Goal: Information Seeking & Learning: Learn about a topic

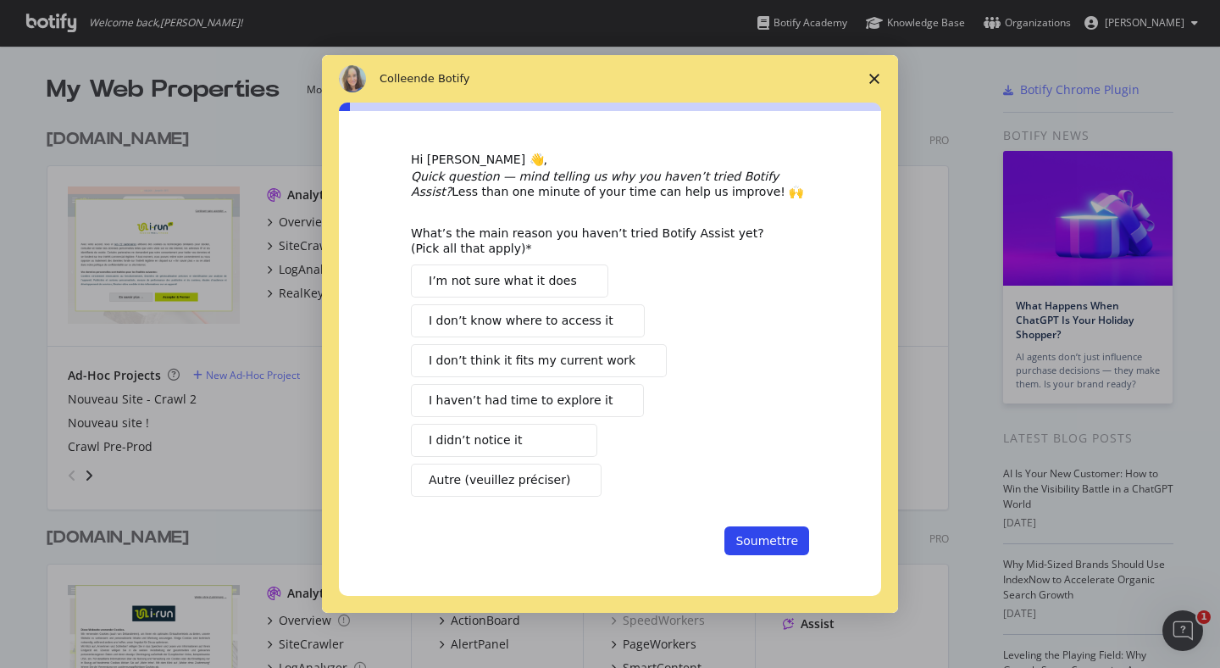
click at [866, 74] on span "Fermer l'enquête" at bounding box center [874, 78] width 47 height 47
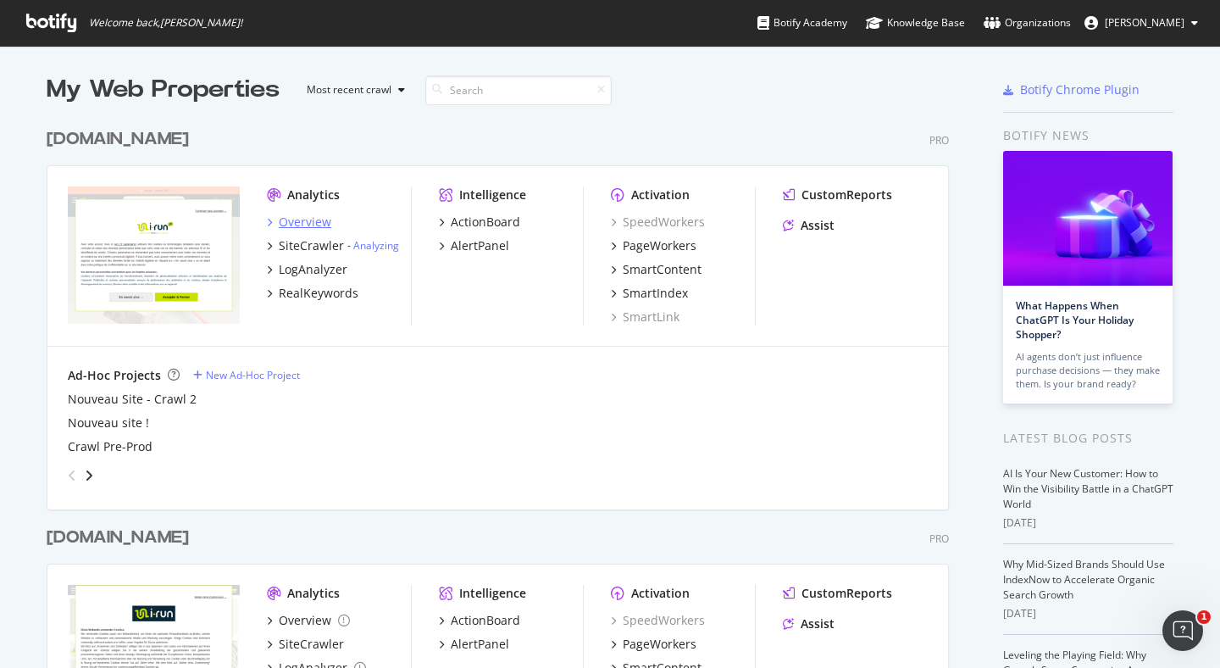
click at [292, 222] on div "Overview" at bounding box center [305, 222] width 53 height 17
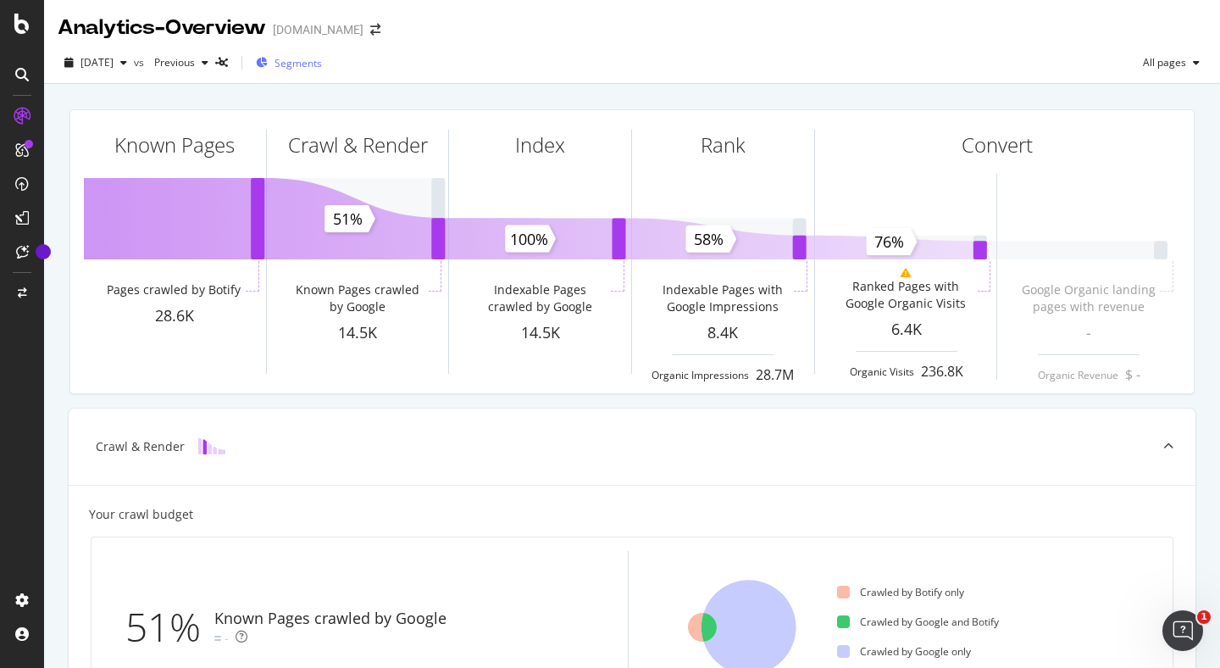
click at [322, 64] on span "Segments" at bounding box center [298, 63] width 47 height 14
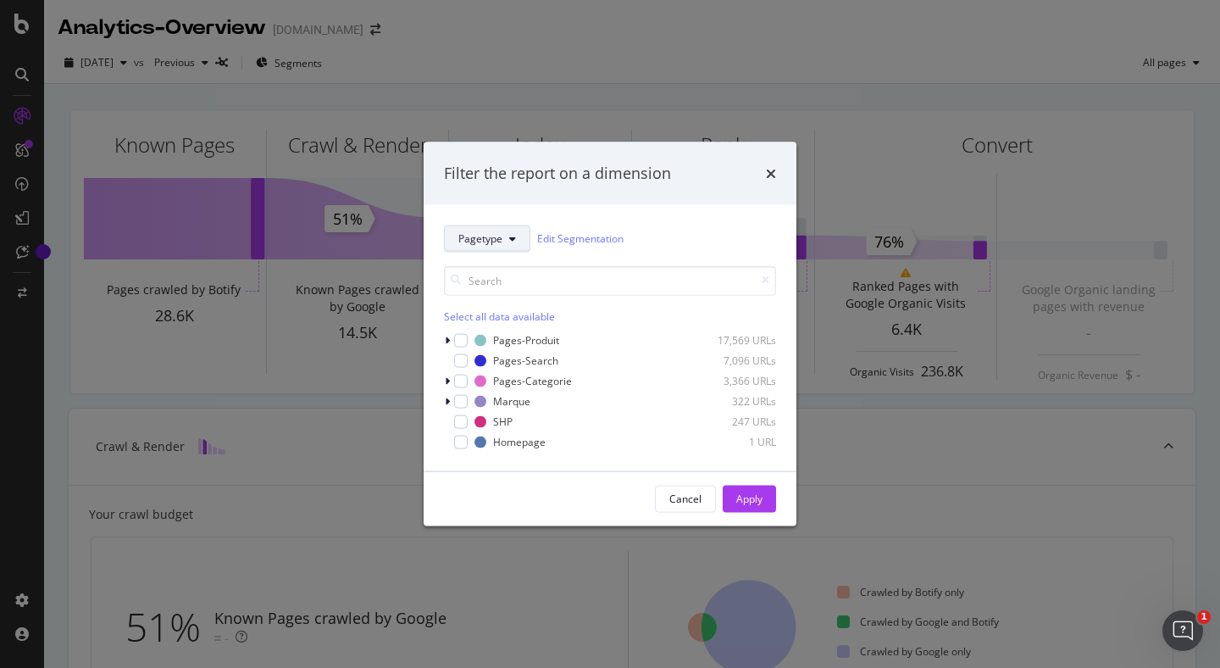
click at [514, 235] on icon "modal" at bounding box center [512, 238] width 7 height 10
click at [527, 213] on div "Pagetype Edit Segmentation Select all data available Pages-Produit 17,569 URLs …" at bounding box center [610, 337] width 373 height 266
click at [787, 175] on div "Filter the report on a dimension" at bounding box center [610, 173] width 373 height 63
click at [770, 173] on icon "times" at bounding box center [771, 173] width 10 height 14
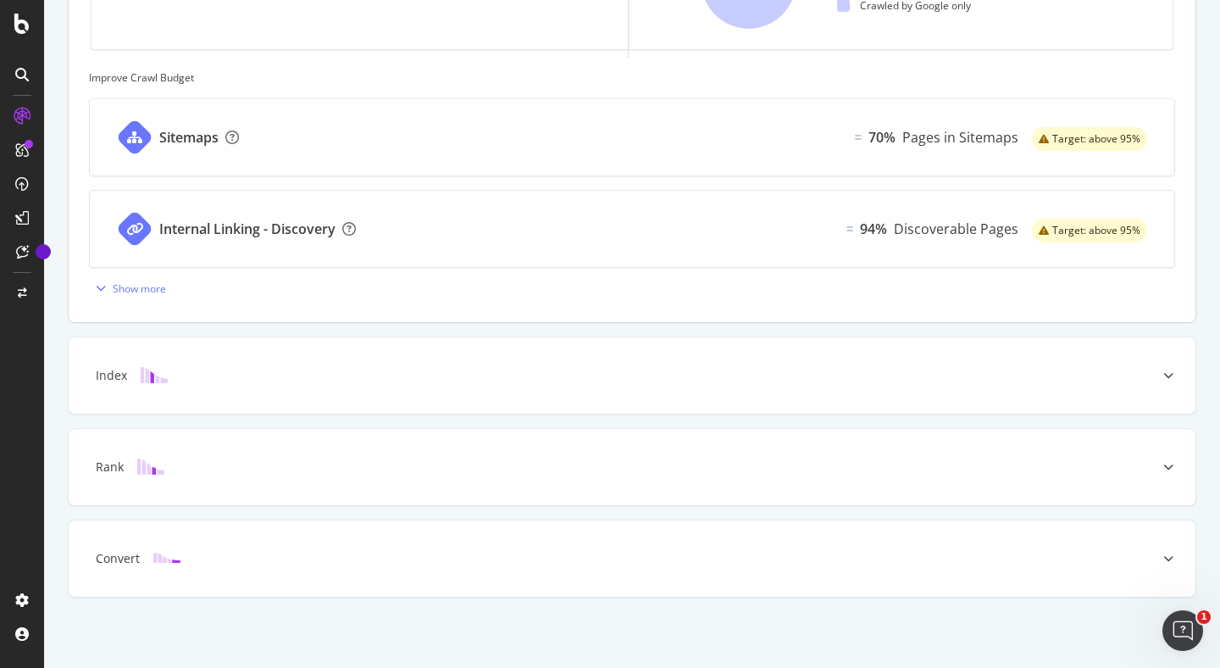
scroll to position [648, 0]
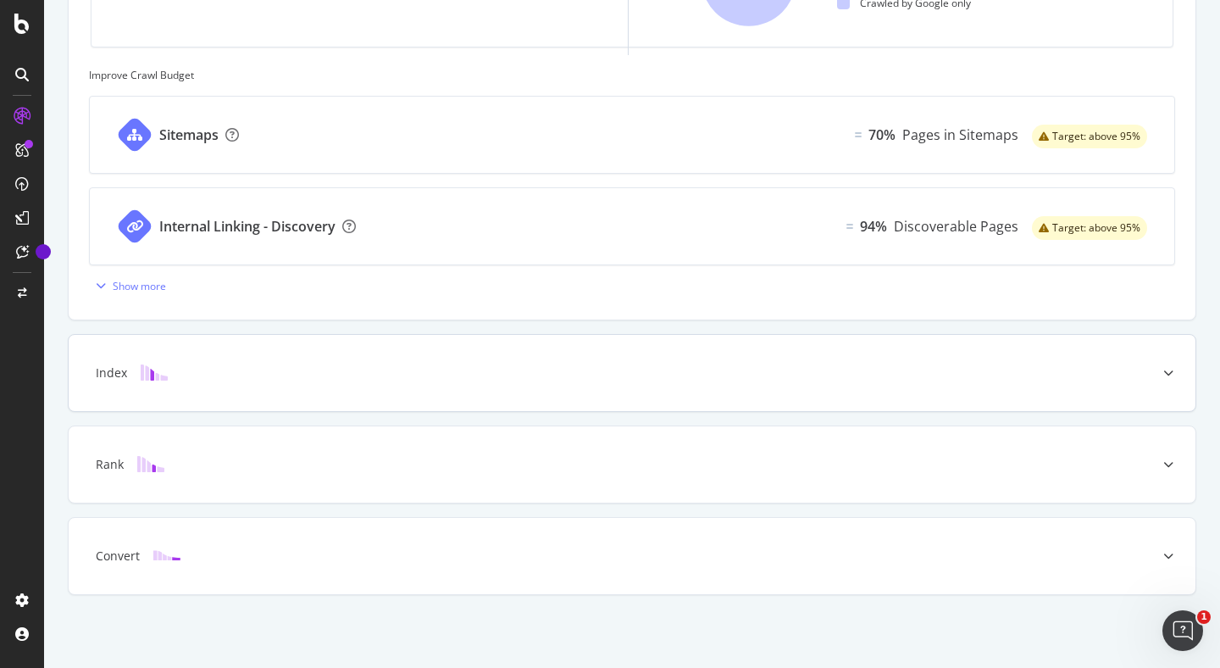
click at [411, 358] on div "Index" at bounding box center [632, 373] width 1127 height 76
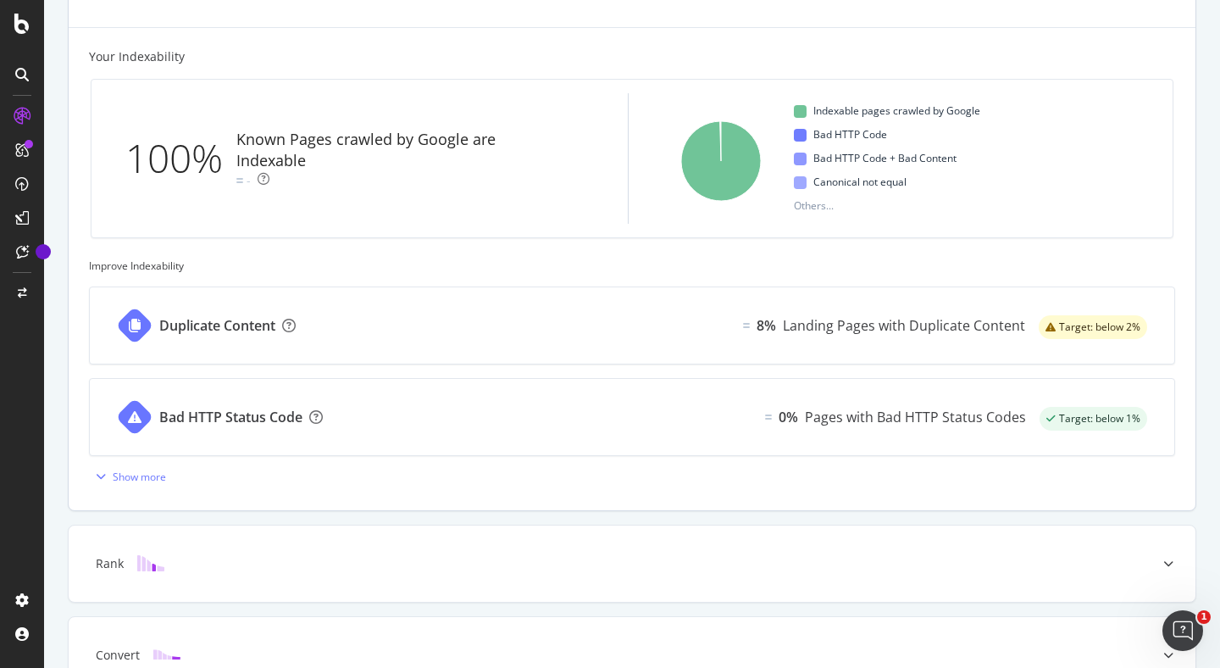
scroll to position [551, 0]
click at [634, 566] on div "Rank" at bounding box center [605, 561] width 1060 height 17
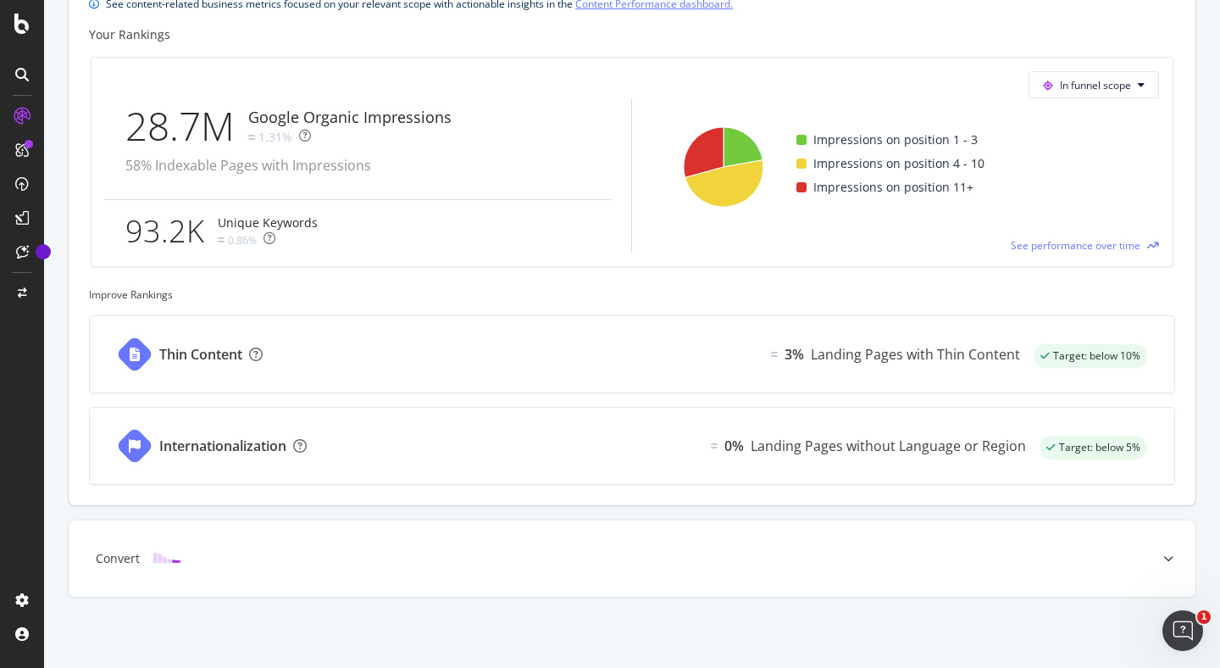
scroll to position [697, 0]
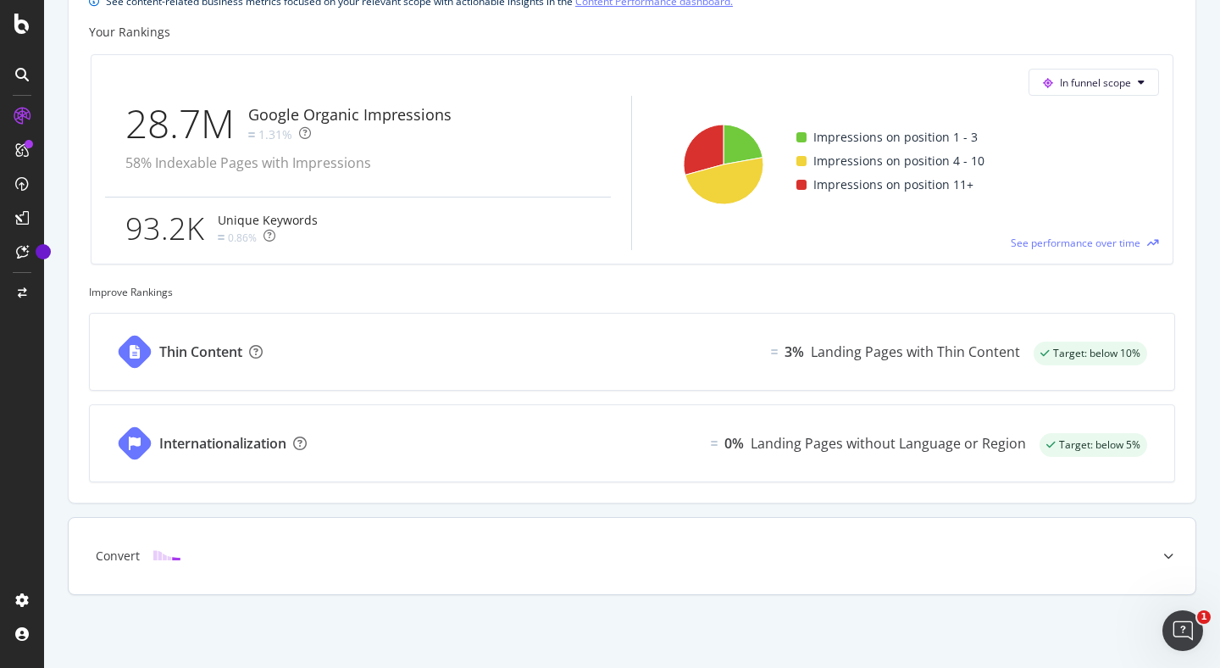
click at [515, 550] on div "Convert" at bounding box center [605, 556] width 1060 height 17
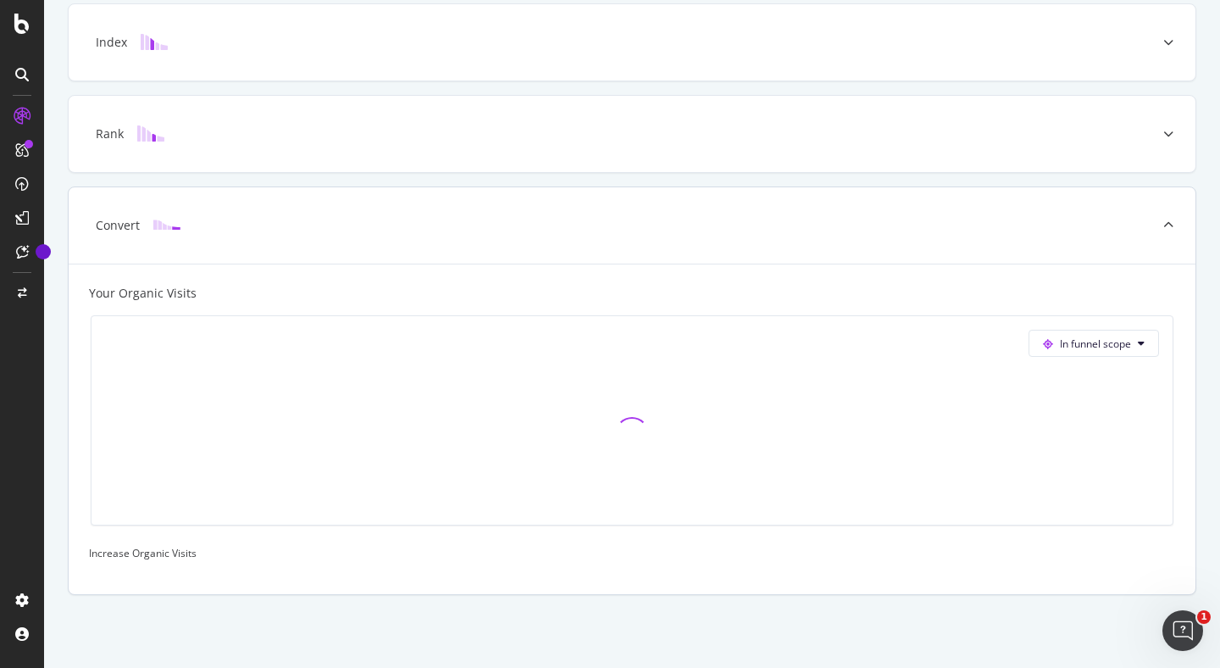
scroll to position [496, 0]
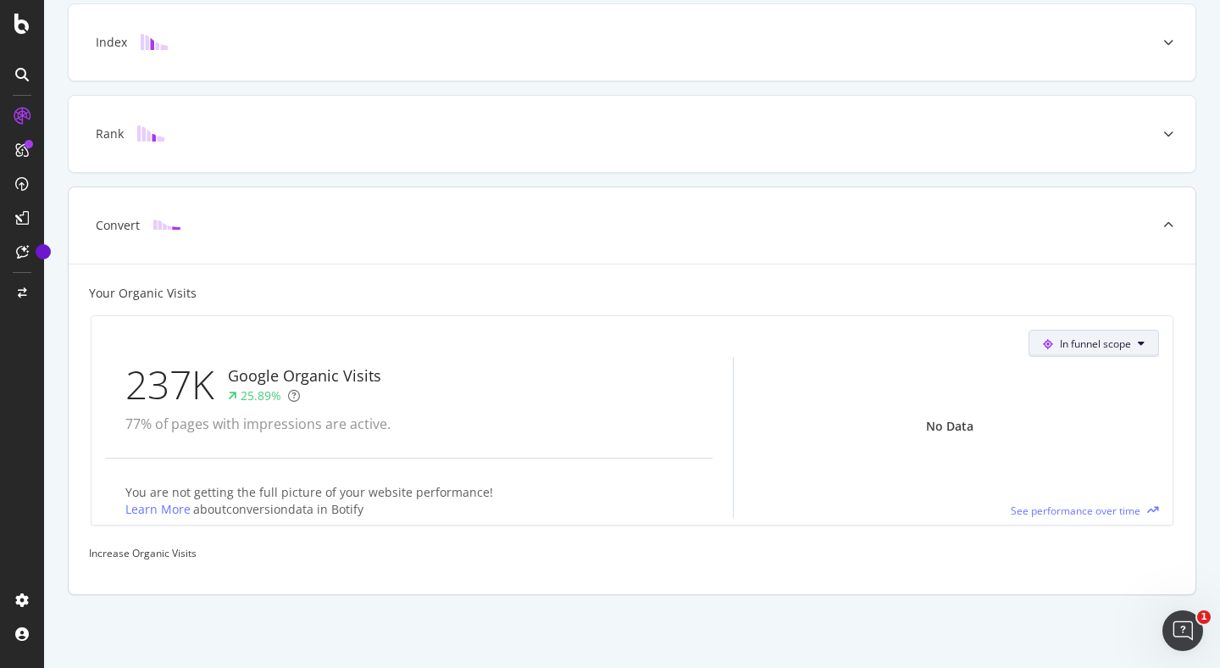
click at [1102, 343] on span "In funnel scope" at bounding box center [1095, 343] width 71 height 14
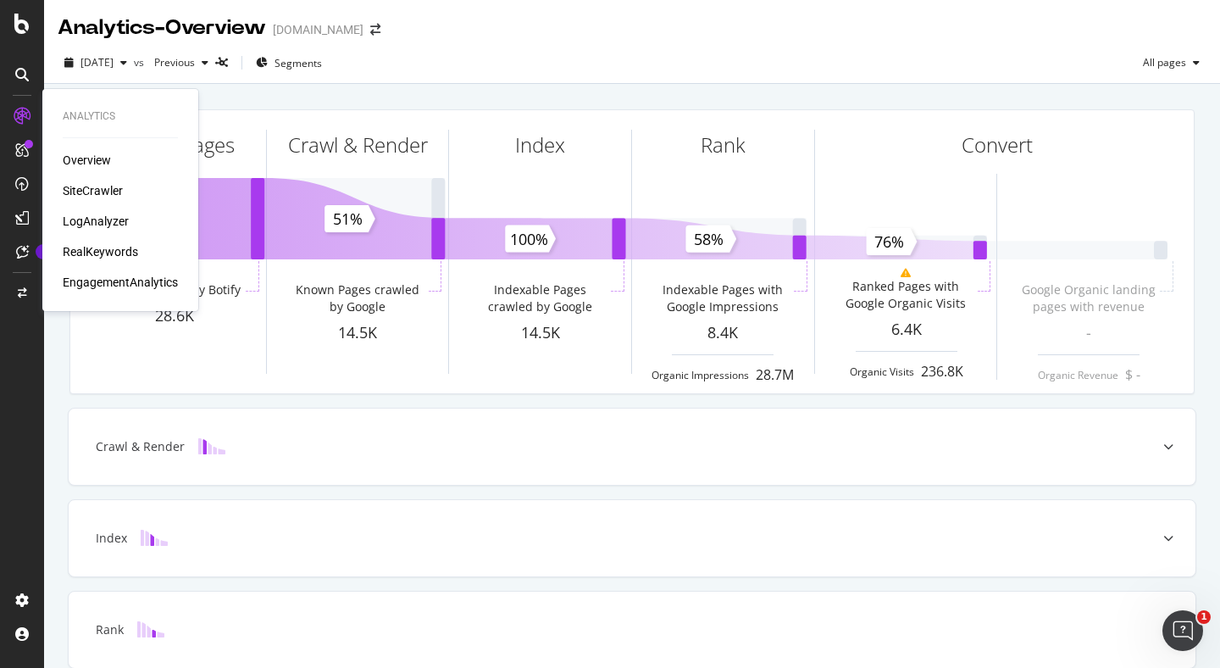
click at [90, 282] on div "EngagementAnalytics" at bounding box center [120, 282] width 115 height 17
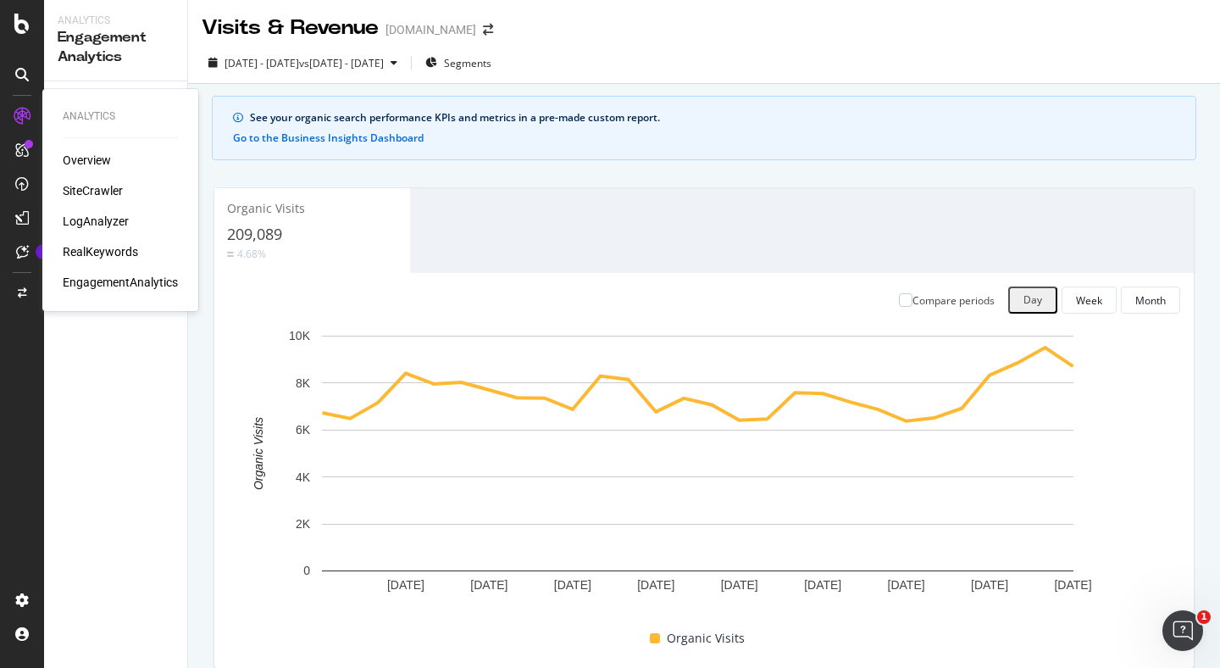
click at [99, 221] on div "LogAnalyzer" at bounding box center [96, 221] width 66 height 17
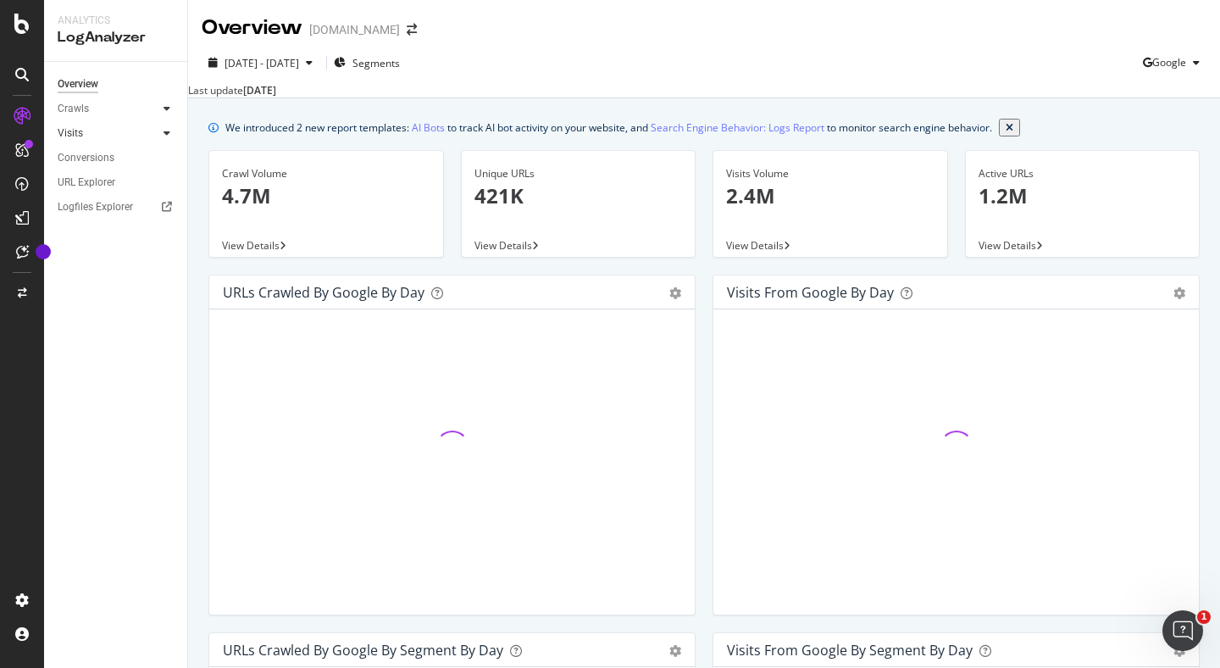
click at [92, 135] on link "Visits" at bounding box center [108, 134] width 101 height 18
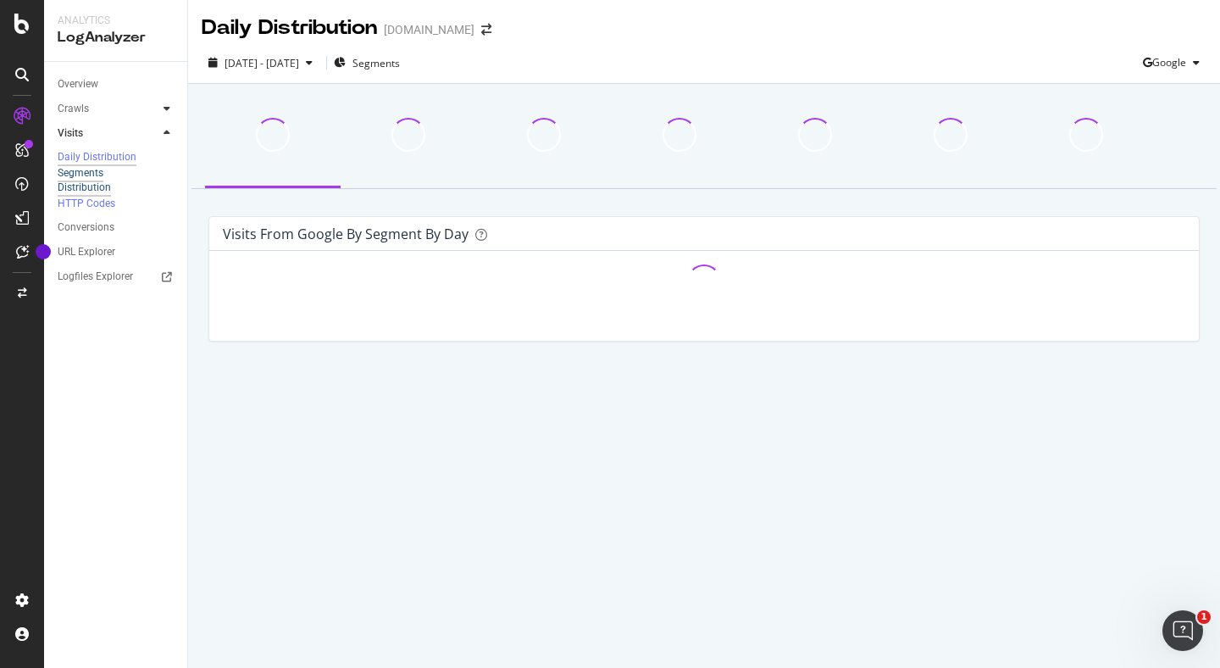
click at [91, 182] on div "Segments Distribution" at bounding box center [108, 180] width 101 height 29
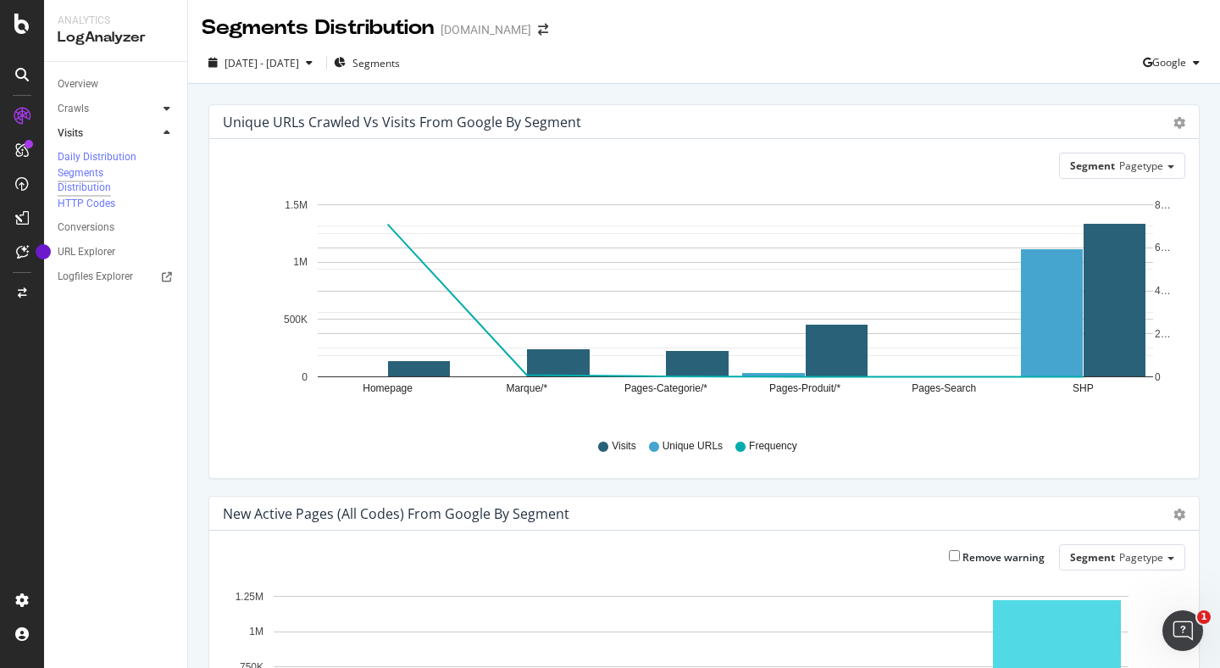
click at [1174, 125] on icon "gear" at bounding box center [1180, 123] width 12 height 12
click at [1117, 124] on div "Unique URLs Crawled vs Visits from google by Segment" at bounding box center [686, 122] width 926 height 17
click at [1174, 118] on icon "gear" at bounding box center [1180, 123] width 12 height 12
click at [1133, 185] on span "Table" at bounding box center [1131, 186] width 136 height 23
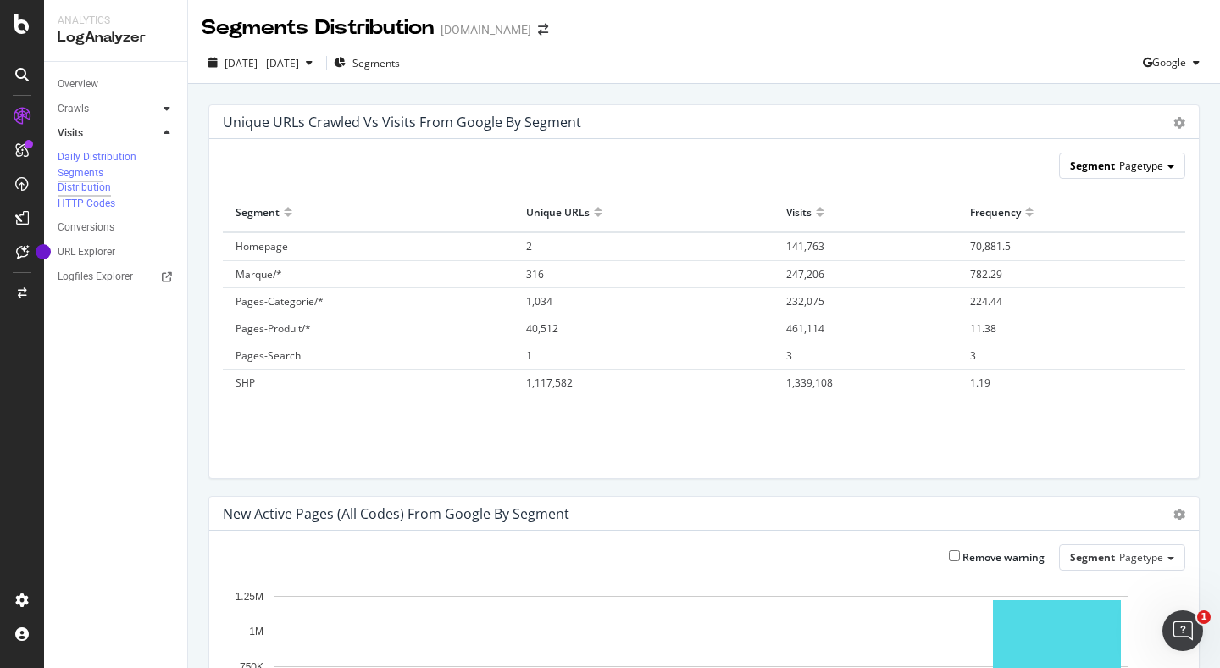
click at [1120, 168] on span "Pagetype" at bounding box center [1142, 165] width 44 height 14
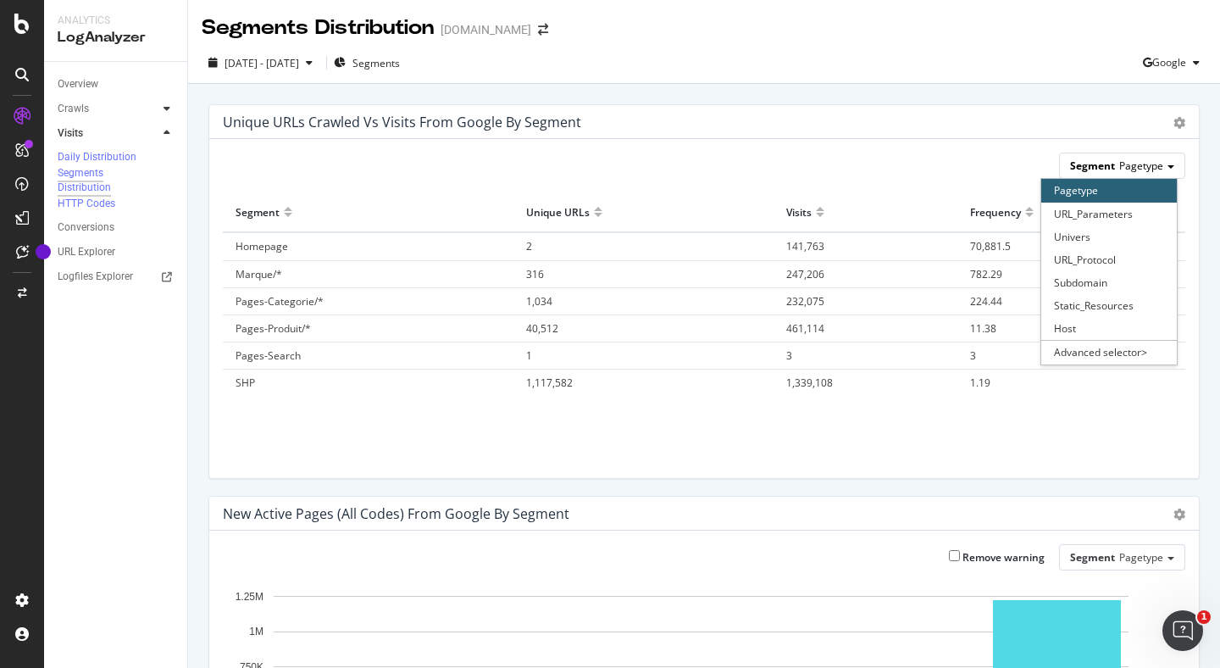
click at [1120, 168] on span "Pagetype" at bounding box center [1142, 165] width 44 height 14
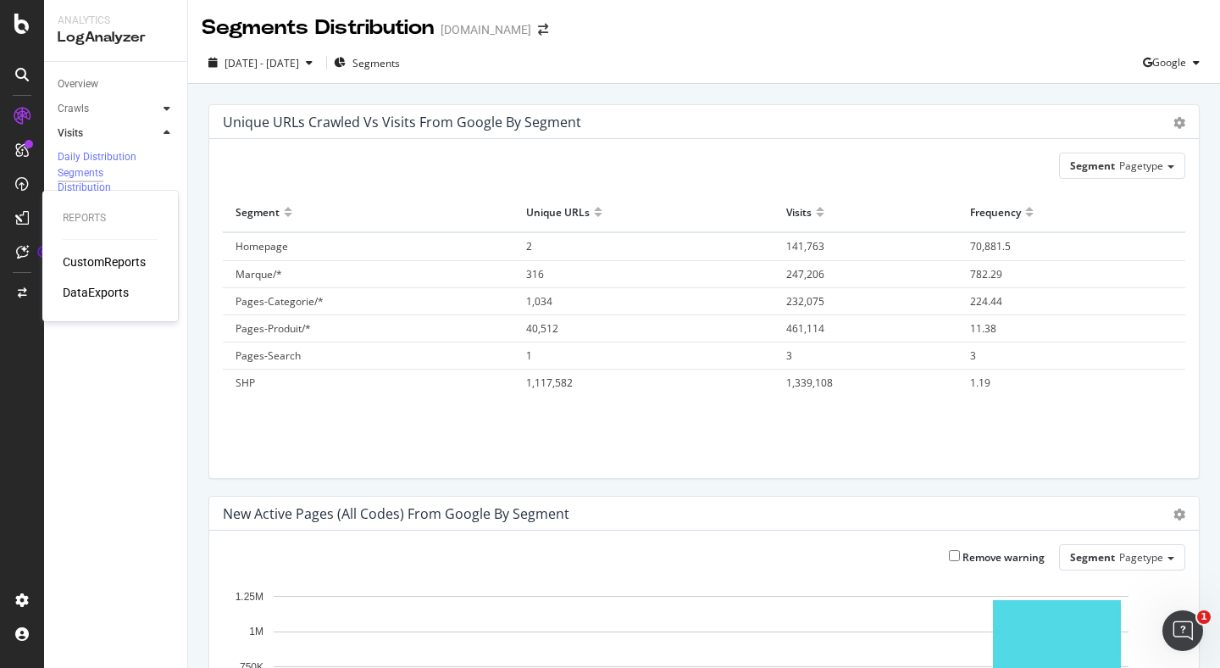
click at [89, 255] on div "CustomReports" at bounding box center [104, 261] width 83 height 17
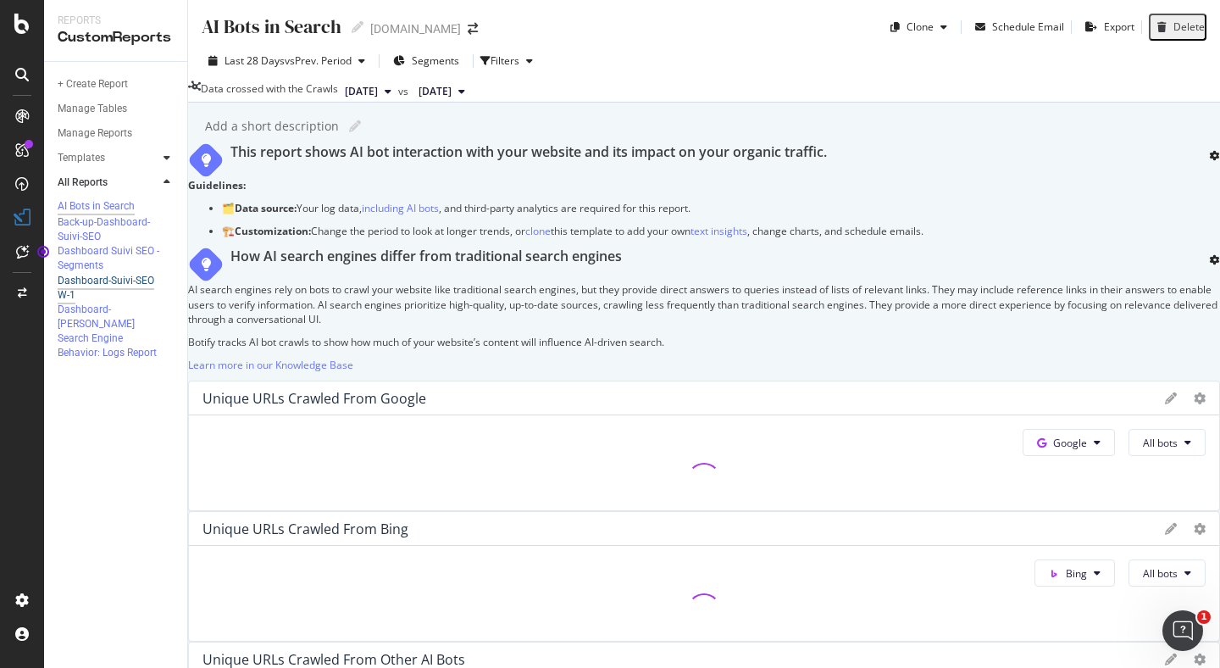
click at [91, 303] on div "Dashboard-Suivi-SEO W-1" at bounding box center [109, 288] width 103 height 29
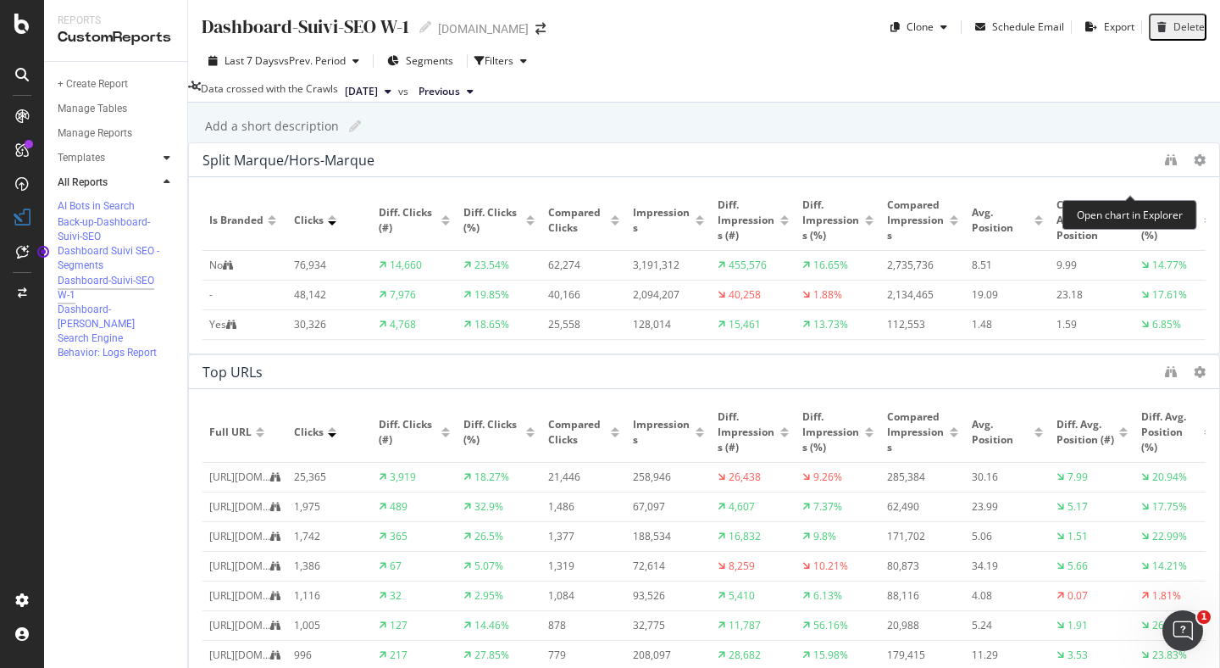
click at [1165, 166] on icon "binoculars" at bounding box center [1171, 160] width 12 height 12
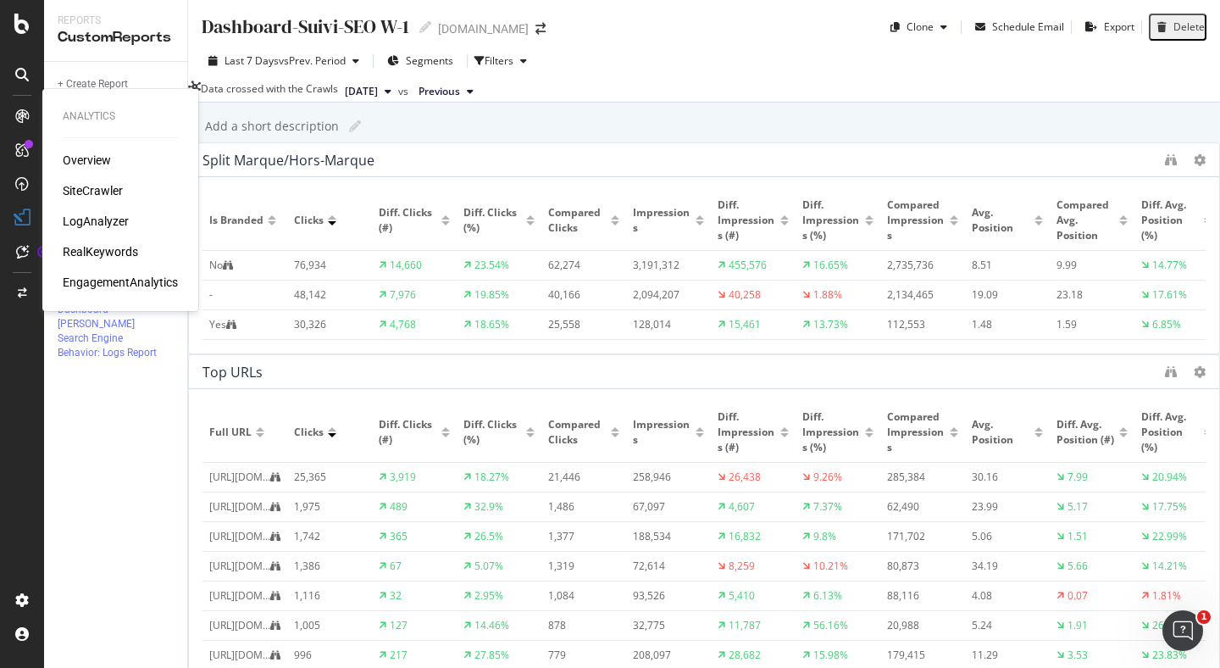
click at [144, 292] on div "Analytics Overview SiteCrawler LogAnalyzer RealKeywords EngagementAnalytics" at bounding box center [120, 199] width 142 height 215
click at [144, 283] on div "EngagementAnalytics" at bounding box center [120, 282] width 115 height 17
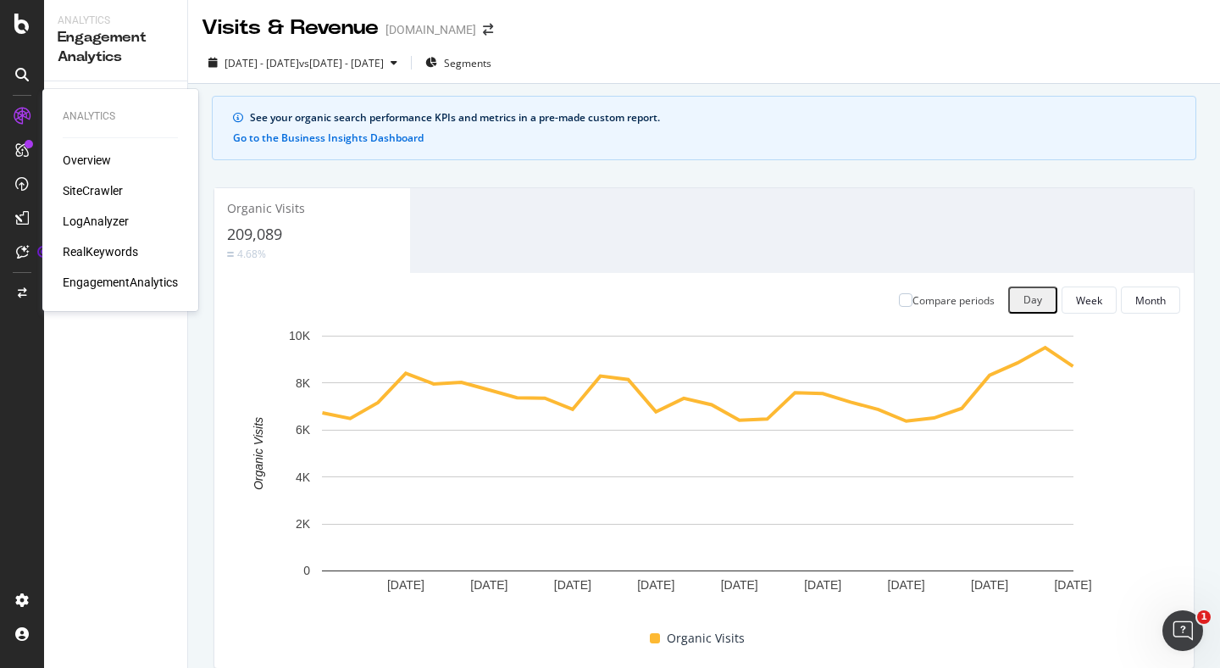
click at [147, 286] on div "EngagementAnalytics" at bounding box center [120, 282] width 115 height 17
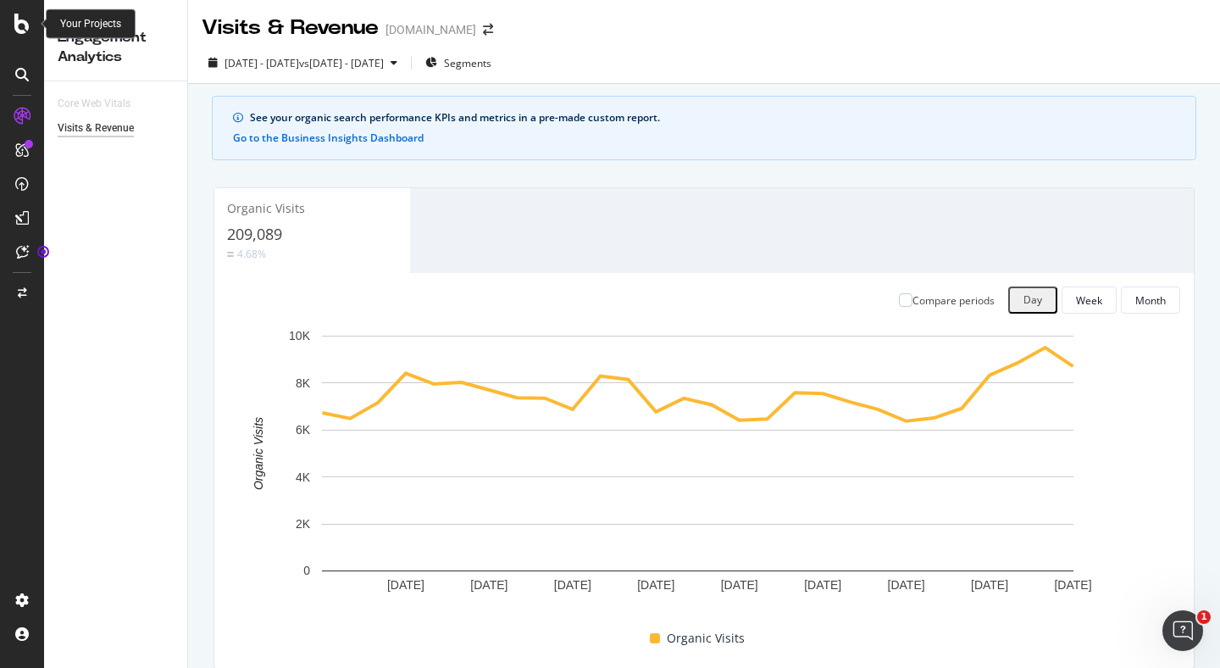
click at [20, 20] on icon at bounding box center [21, 24] width 15 height 20
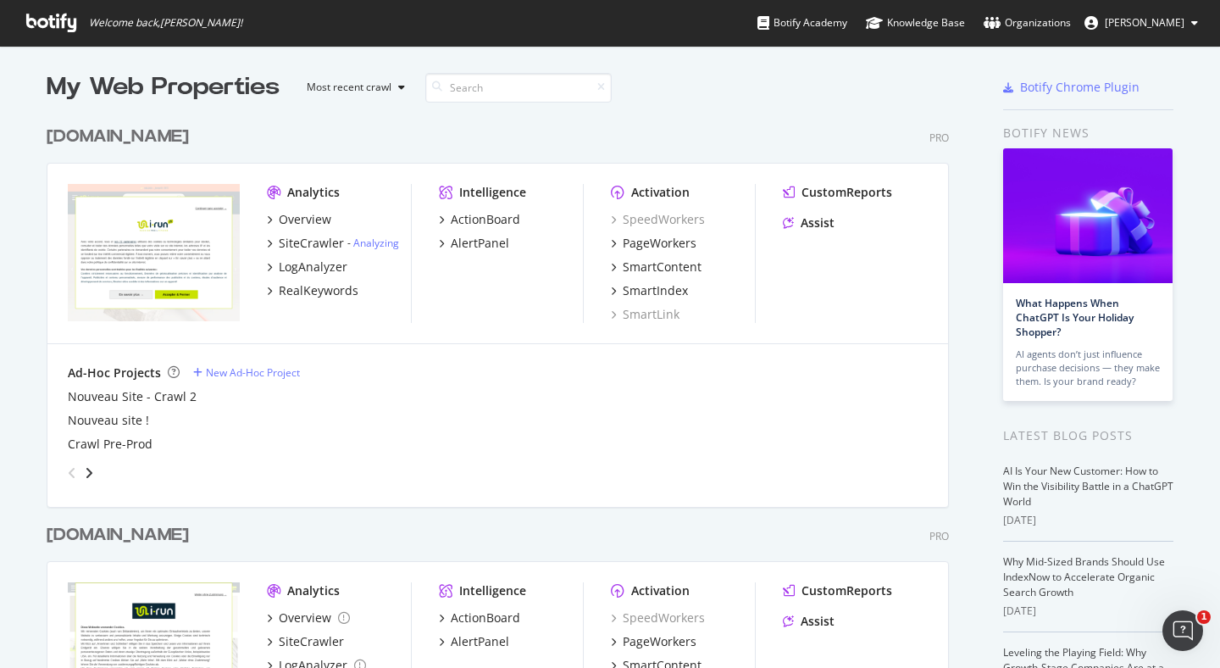
scroll to position [3, 0]
click at [270, 290] on div "RealKeywords" at bounding box center [313, 289] width 92 height 17
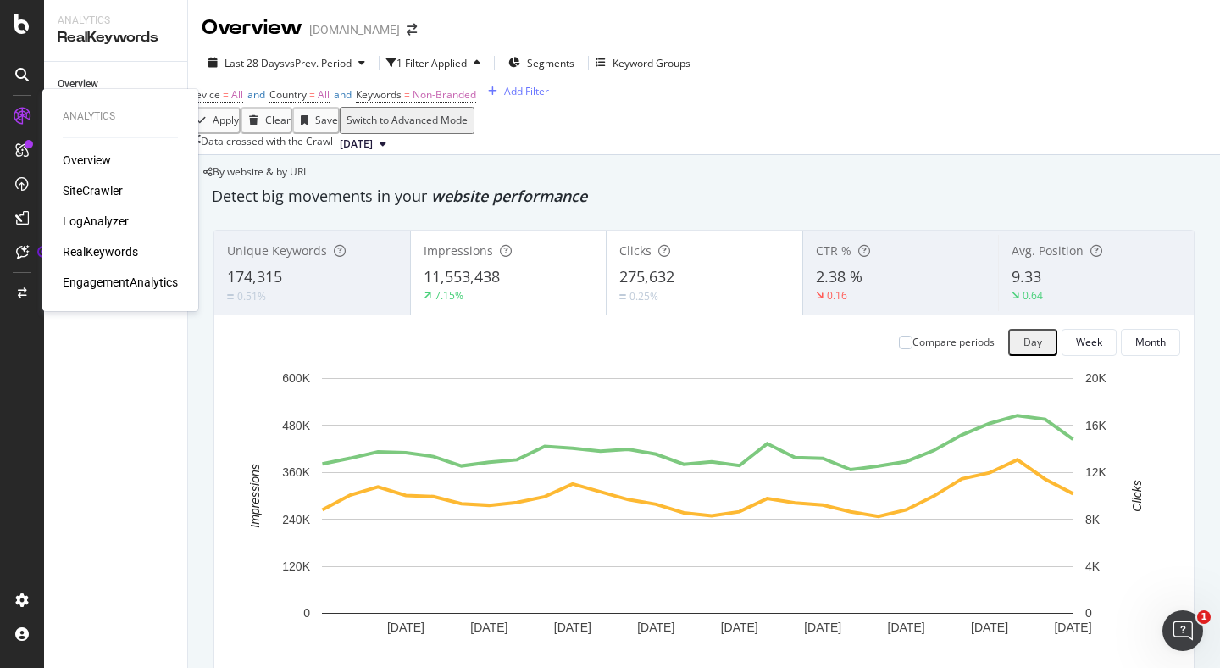
click at [81, 283] on div "EngagementAnalytics" at bounding box center [120, 282] width 115 height 17
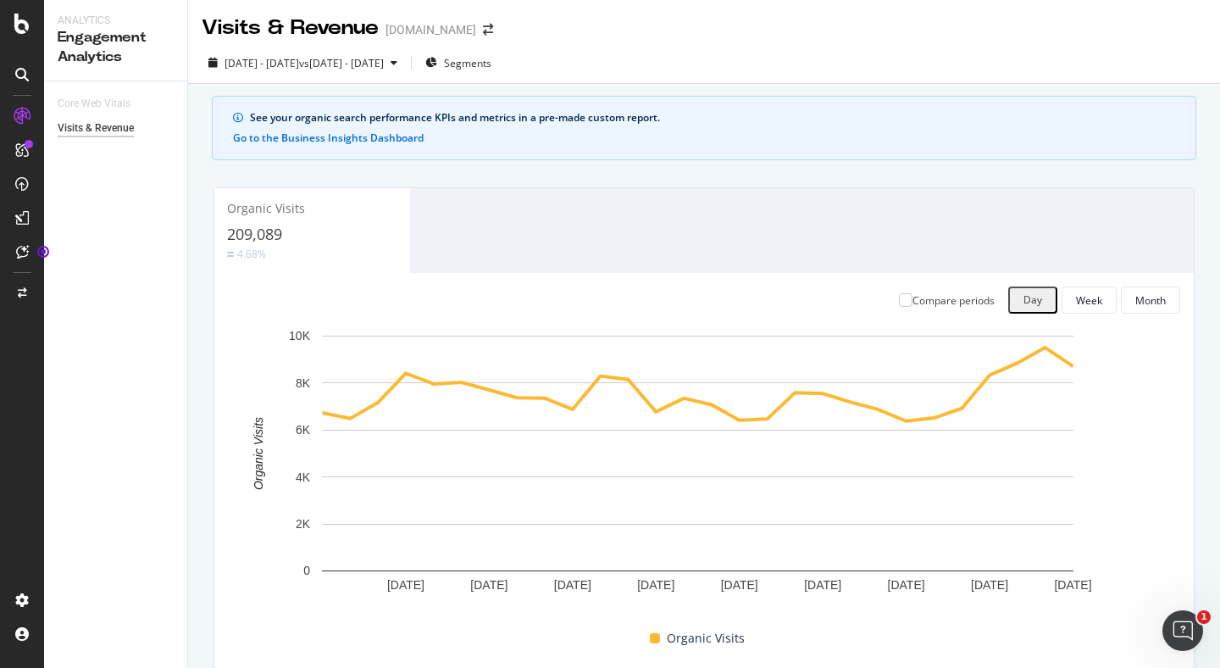
click at [103, 130] on div "Visits & Revenue" at bounding box center [96, 129] width 76 height 18
click at [99, 159] on div "Overview" at bounding box center [87, 160] width 48 height 17
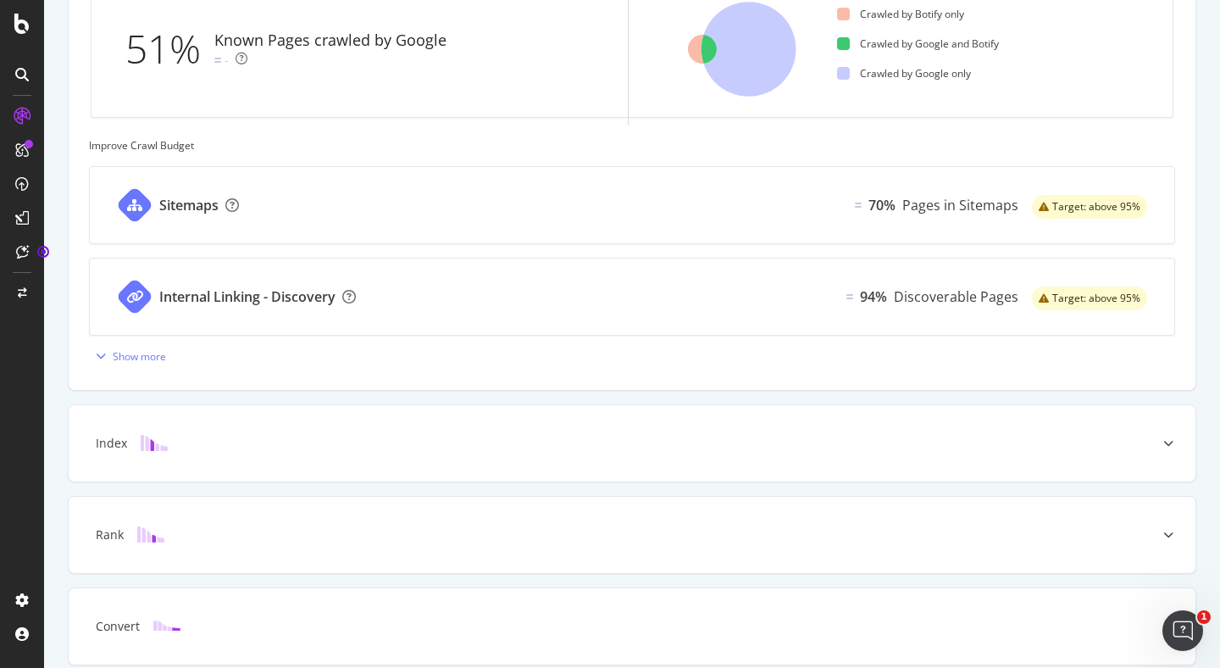
scroll to position [648, 0]
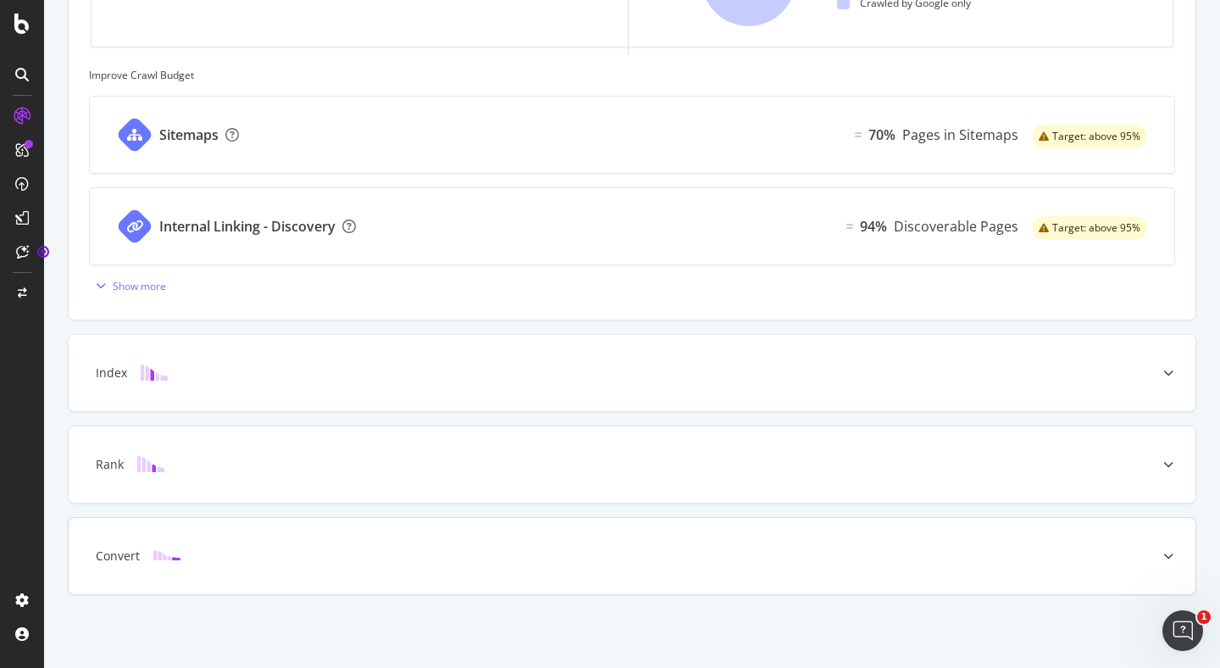
click at [1072, 549] on div "Convert" at bounding box center [605, 556] width 1060 height 17
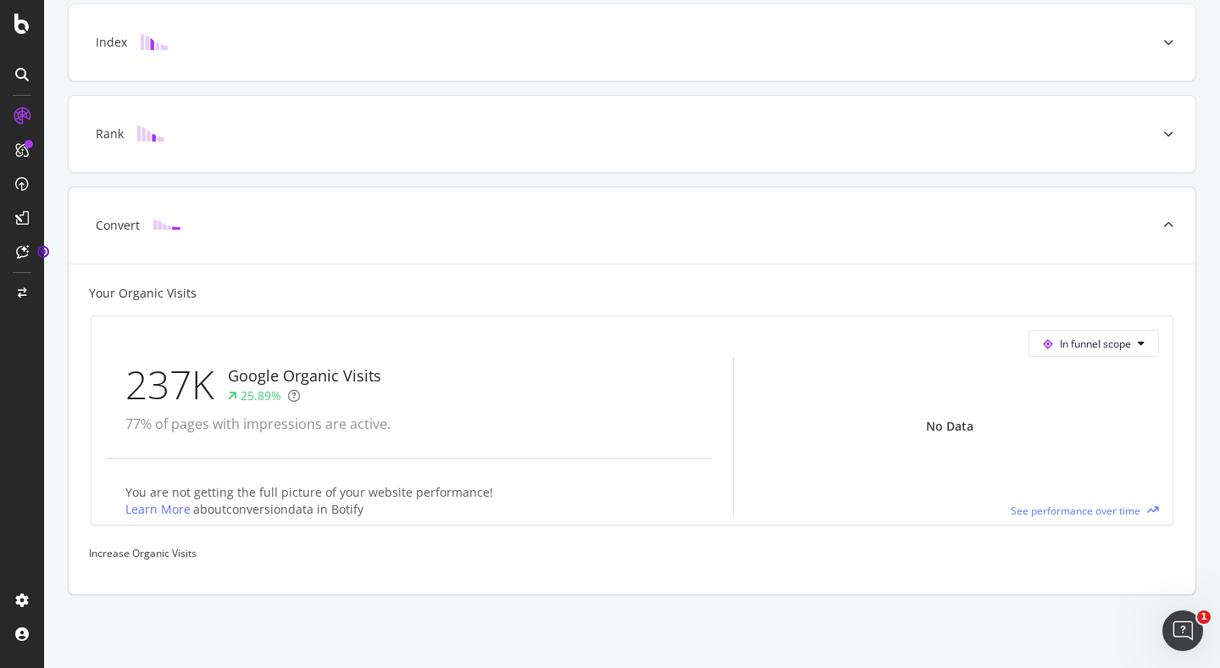
scroll to position [496, 0]
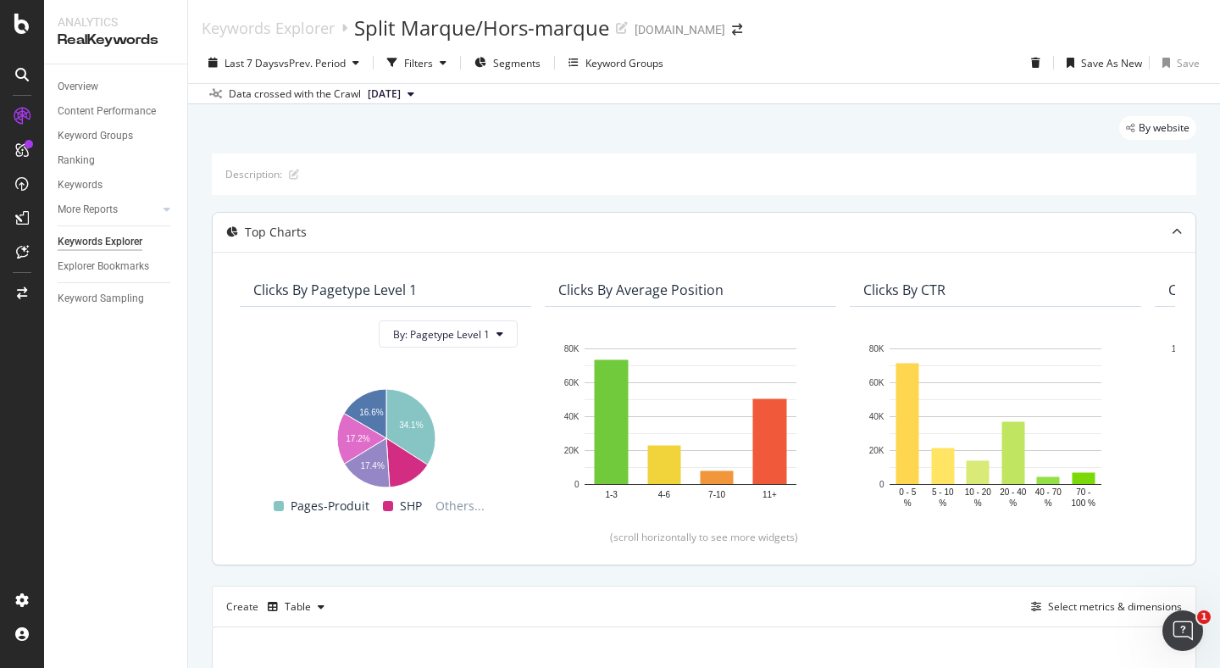
click at [1172, 231] on icon at bounding box center [1177, 232] width 10 height 10
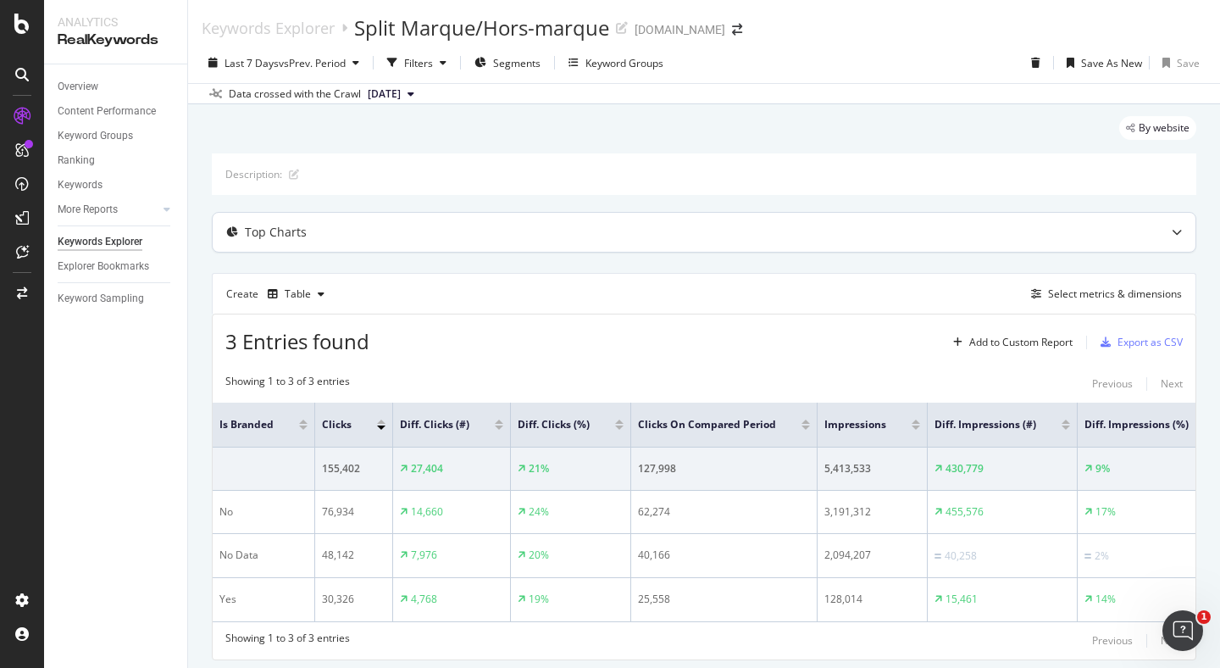
click at [1172, 231] on icon at bounding box center [1177, 232] width 10 height 10
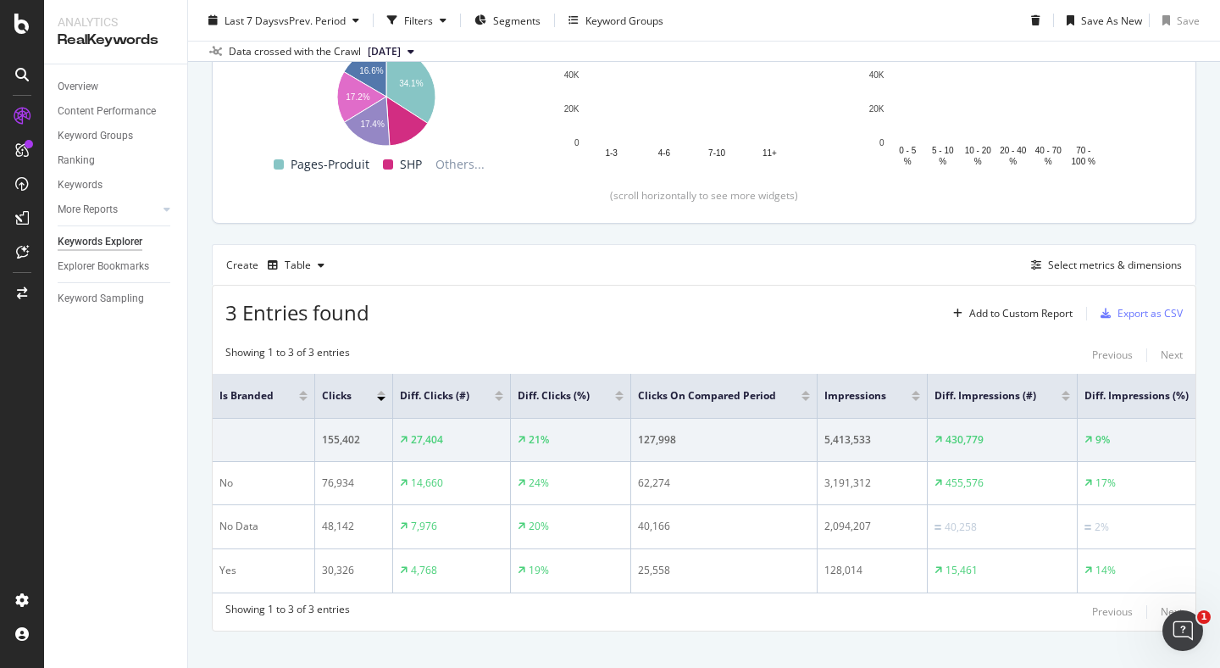
scroll to position [364, 0]
